Goal: Task Accomplishment & Management: Manage account settings

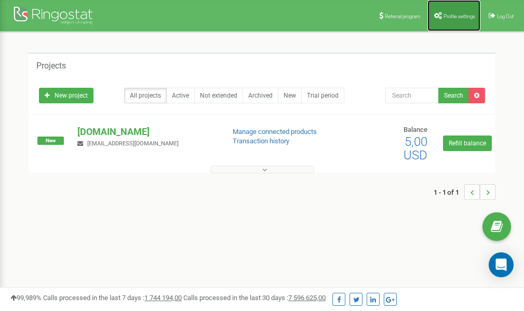
click at [450, 17] on span "Profile settings" at bounding box center [459, 16] width 32 height 6
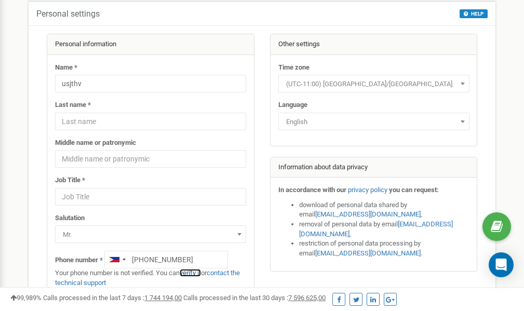
click at [196, 273] on link "verify it" at bounding box center [190, 273] width 21 height 8
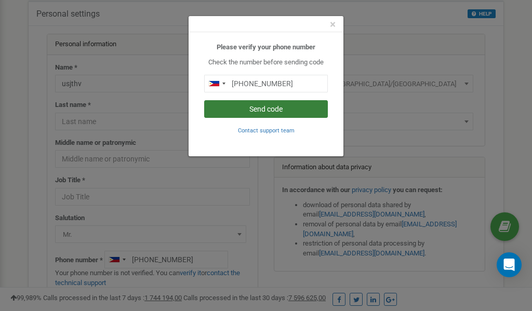
click at [266, 108] on button "Send code" at bounding box center [266, 109] width 124 height 18
